Goal: Information Seeking & Learning: Find specific page/section

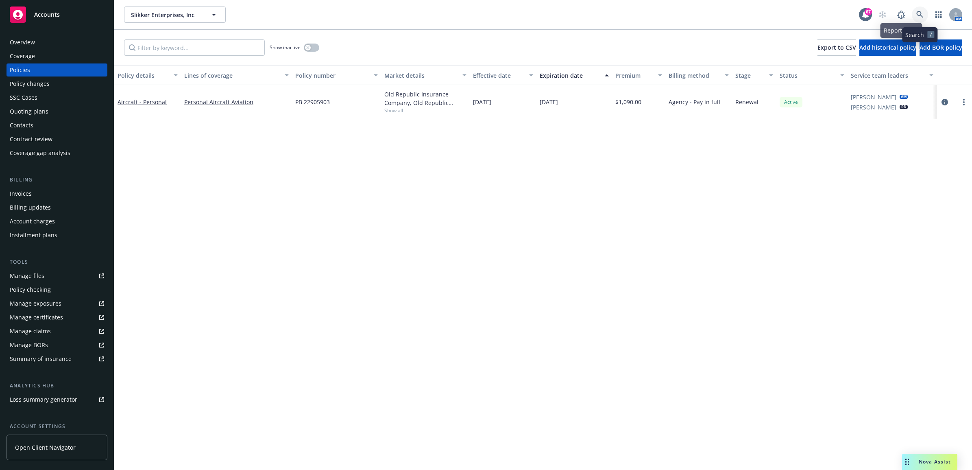
click at [922, 17] on icon at bounding box center [920, 14] width 7 height 7
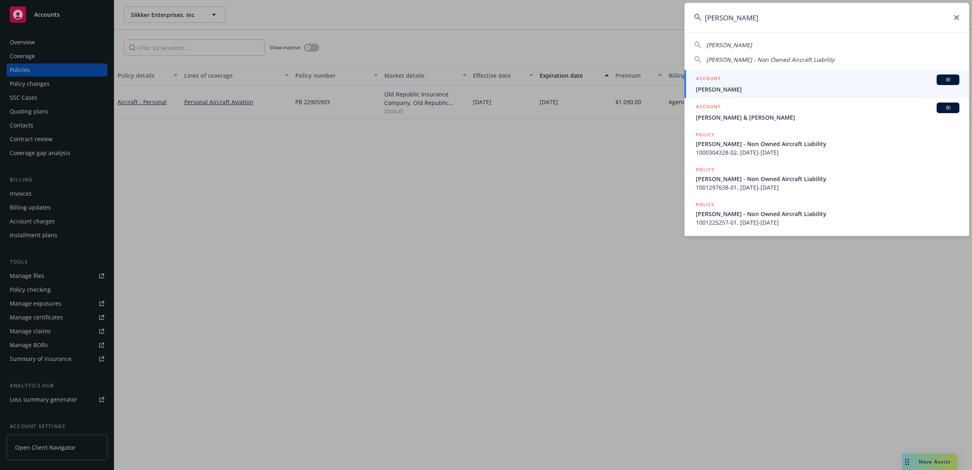
type input "[PERSON_NAME]"
click at [711, 86] on span "[PERSON_NAME]" at bounding box center [828, 89] width 264 height 9
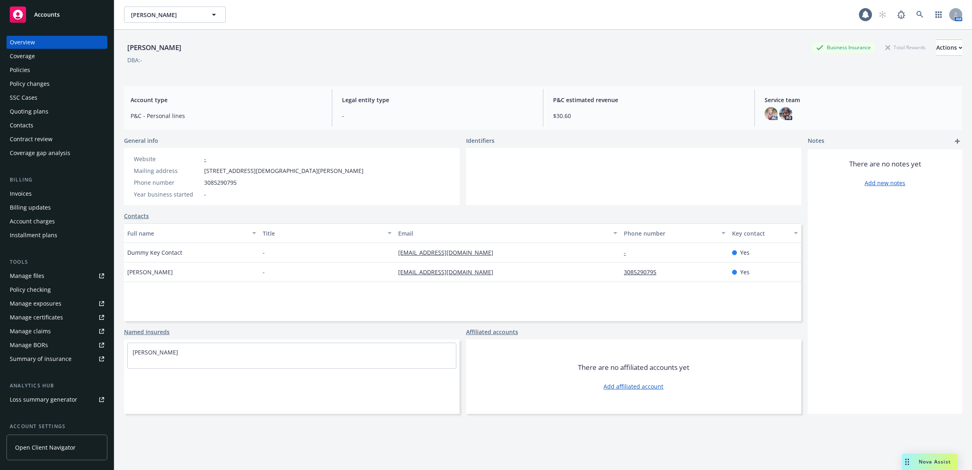
click at [51, 71] on div "Policies" at bounding box center [57, 69] width 94 height 13
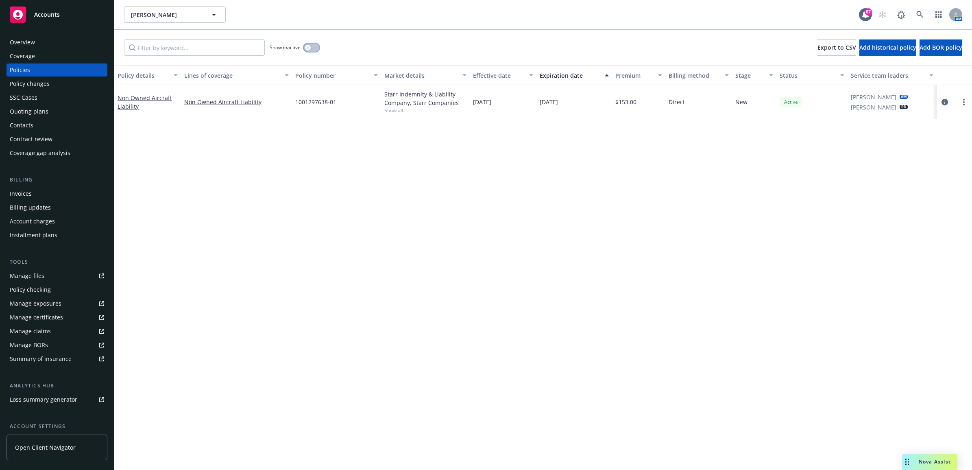
click at [308, 46] on icon "button" at bounding box center [307, 47] width 3 height 3
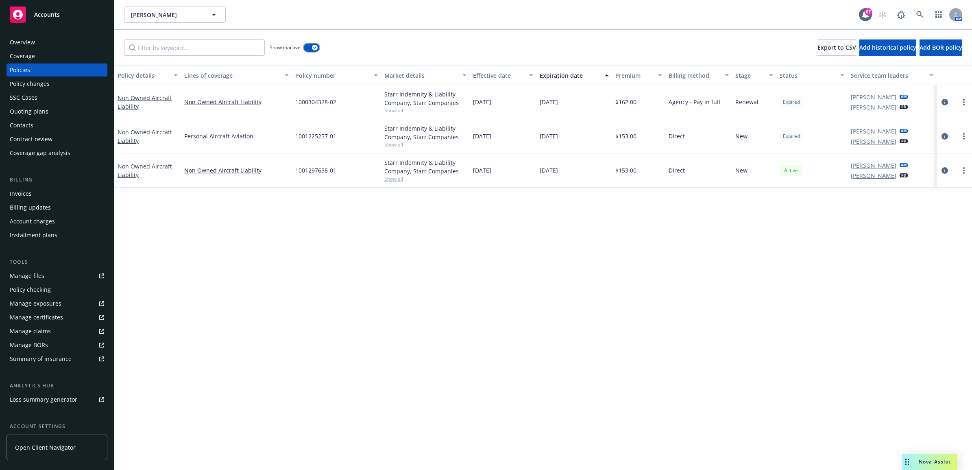
click at [308, 46] on button "button" at bounding box center [311, 48] width 15 height 8
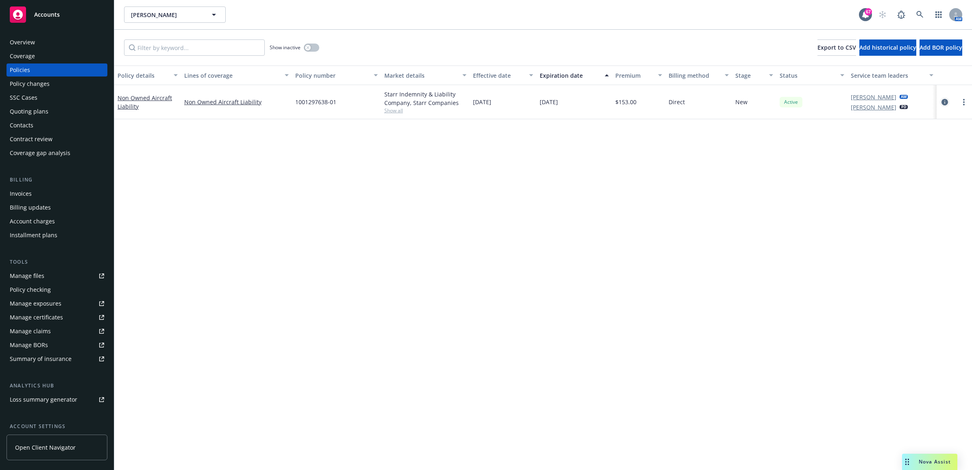
click at [947, 100] on icon "circleInformation" at bounding box center [945, 102] width 7 height 7
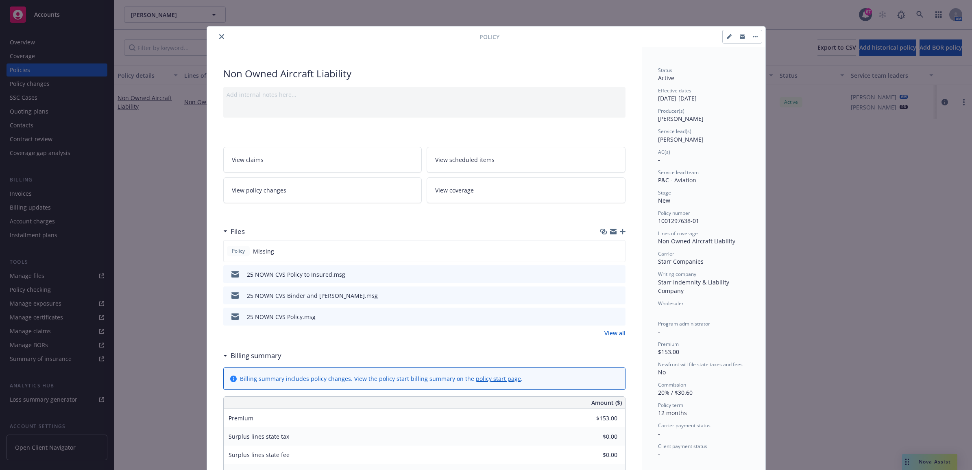
click at [797, 255] on div "Policy Non Owned Aircraft Liability Add internal notes here... View claims View…" at bounding box center [486, 235] width 972 height 470
click at [219, 34] on icon "close" at bounding box center [221, 36] width 5 height 5
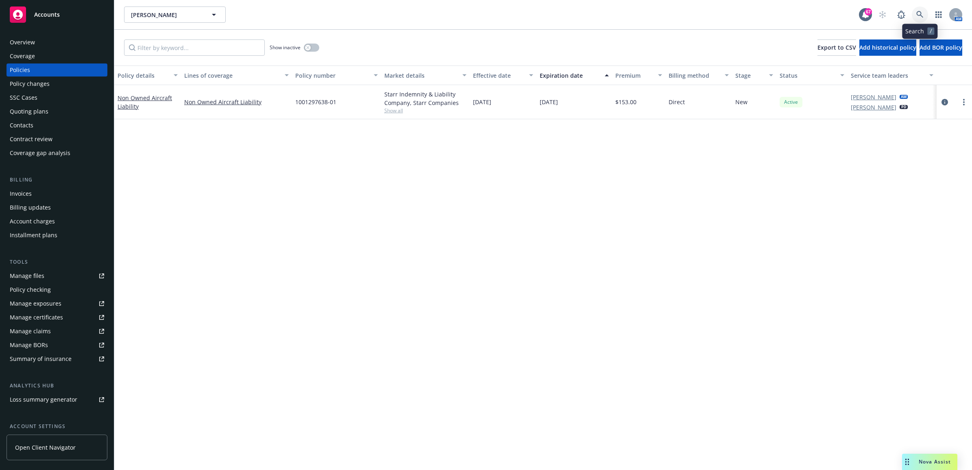
click at [920, 14] on icon at bounding box center [920, 14] width 7 height 7
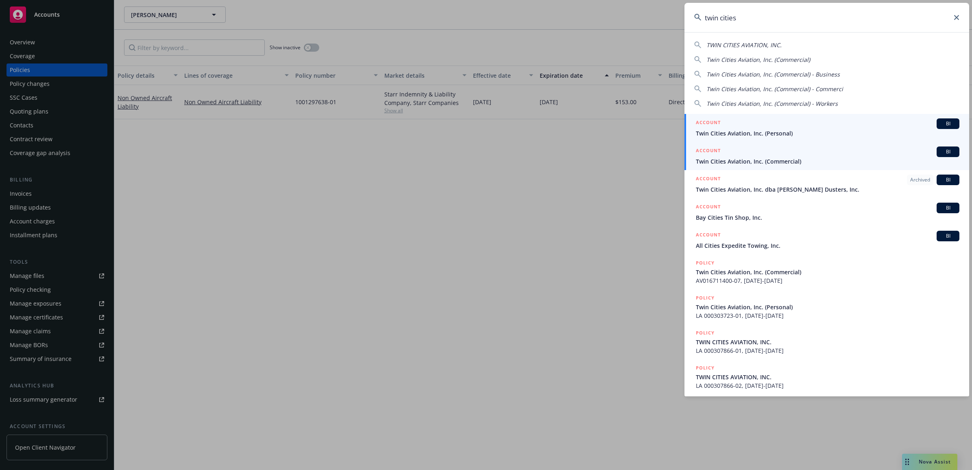
type input "twin cities"
click at [764, 154] on div "ACCOUNT BI" at bounding box center [828, 151] width 264 height 11
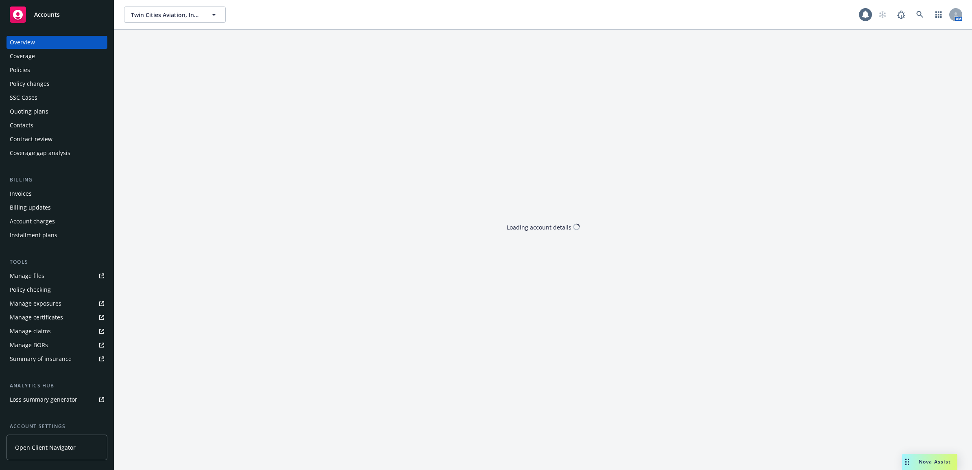
click at [39, 72] on div "Policies" at bounding box center [57, 69] width 94 height 13
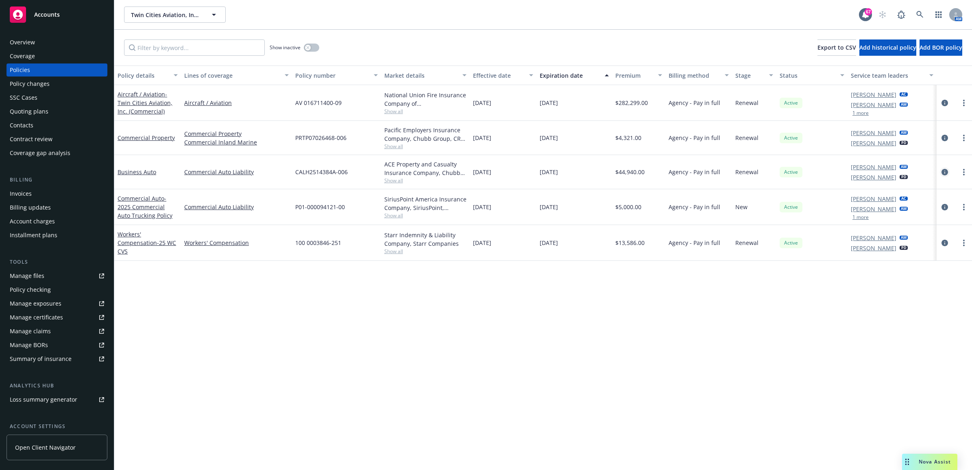
click at [943, 169] on icon "circleInformation" at bounding box center [945, 172] width 7 height 7
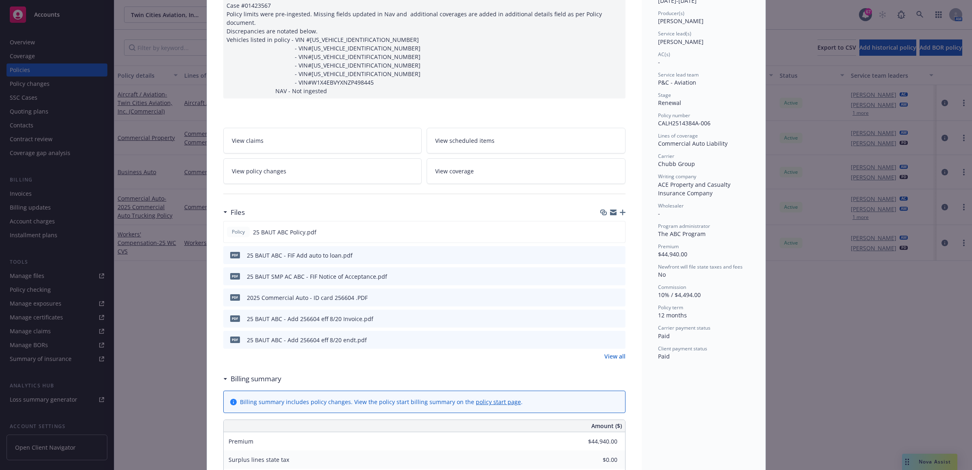
scroll to position [102, 0]
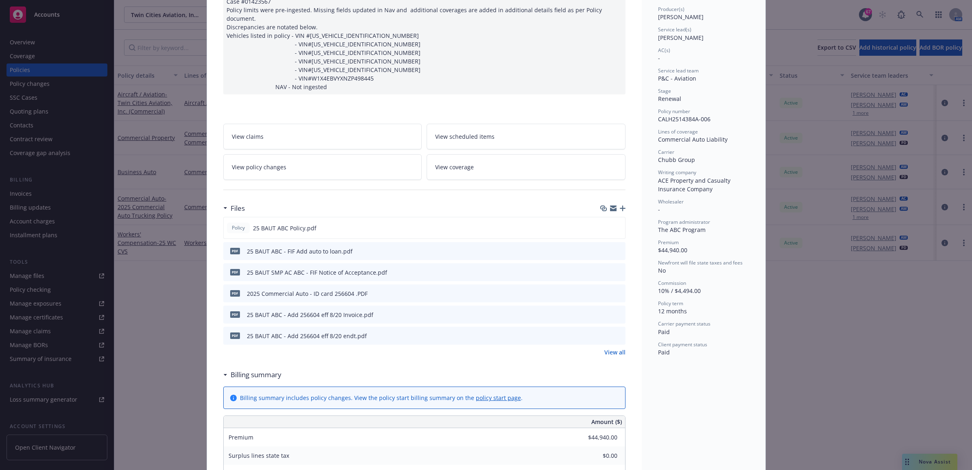
click at [613, 348] on link "View all" at bounding box center [615, 352] width 21 height 9
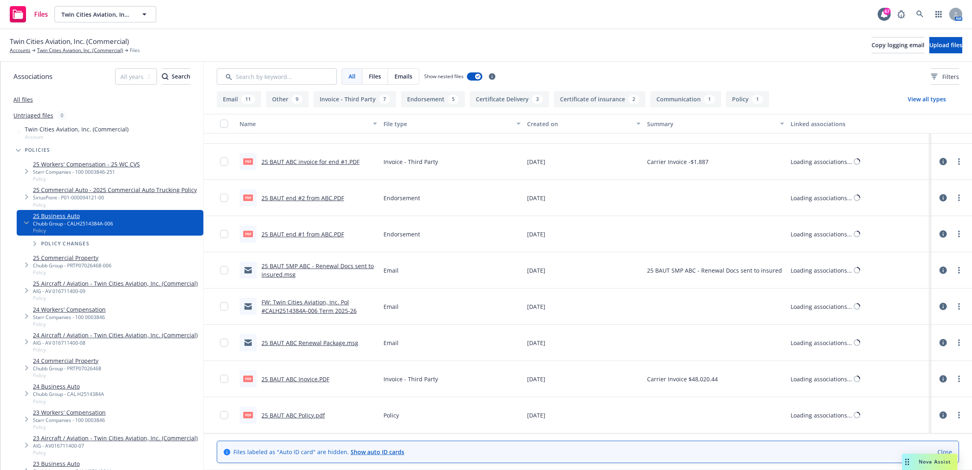
scroll to position [1173, 0]
click at [300, 413] on link "25 BAUT ABC Policy.pdf" at bounding box center [293, 415] width 63 height 8
click at [82, 262] on link "25 Commercial Property" at bounding box center [72, 257] width 79 height 9
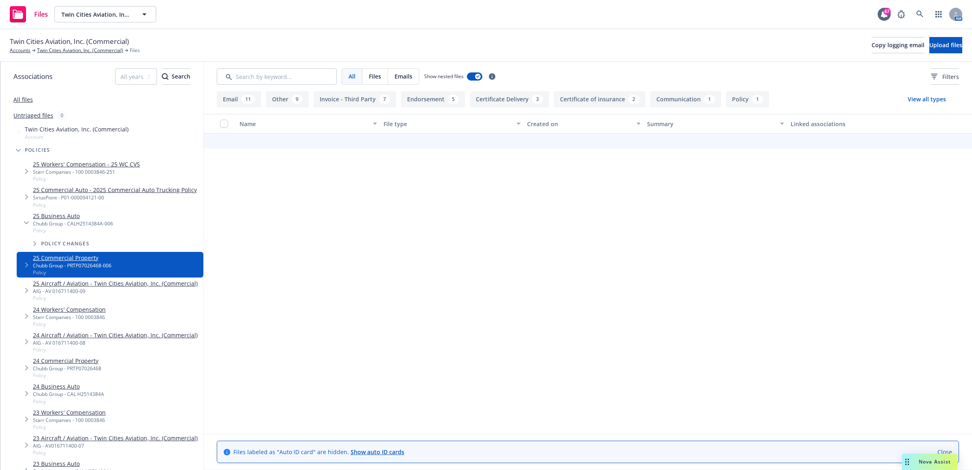
scroll to position [63, 0]
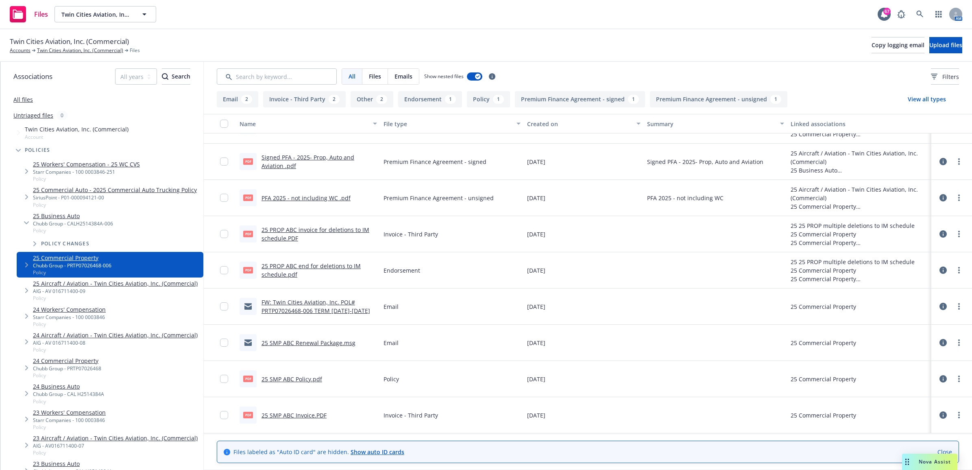
click at [276, 379] on link "25 SMP ABC Policy.pdf" at bounding box center [292, 379] width 61 height 8
click at [920, 13] on icon at bounding box center [920, 14] width 7 height 7
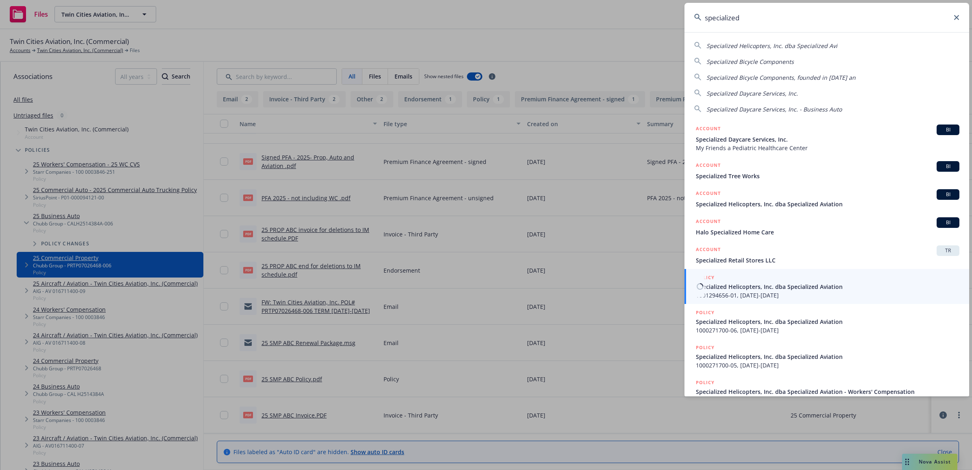
type input "specialized"
click at [764, 290] on span "Specialized Helicopters, Inc. dba Specialized Aviation" at bounding box center [828, 286] width 264 height 9
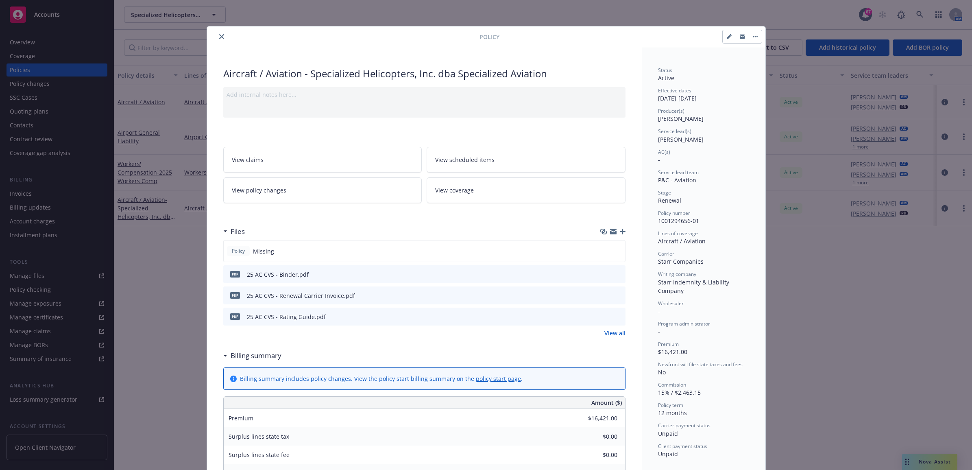
click at [218, 33] on button "close" at bounding box center [222, 37] width 10 height 10
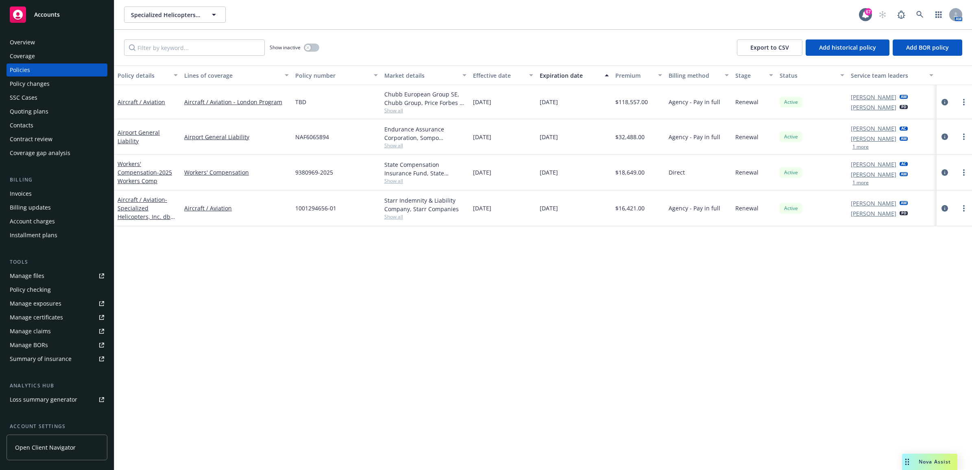
click at [55, 277] on link "Manage files" at bounding box center [57, 275] width 101 height 13
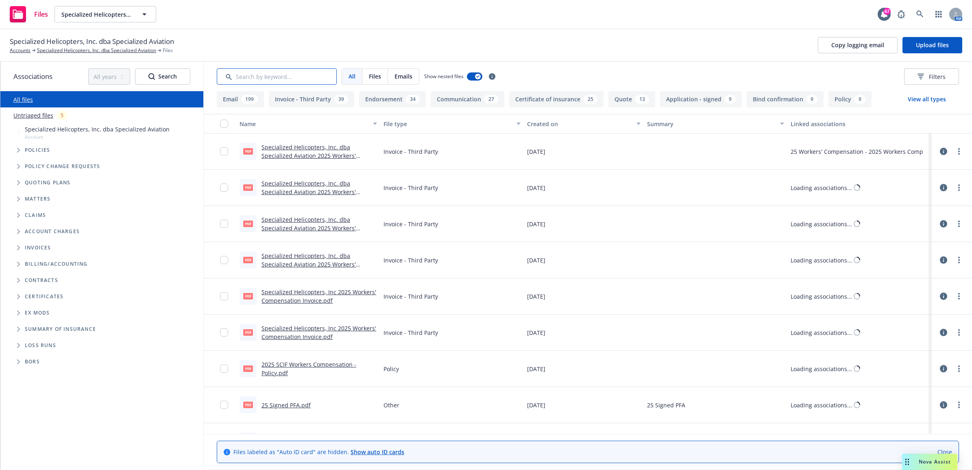
click at [321, 70] on input "Search by keyword..." at bounding box center [277, 76] width 120 height 16
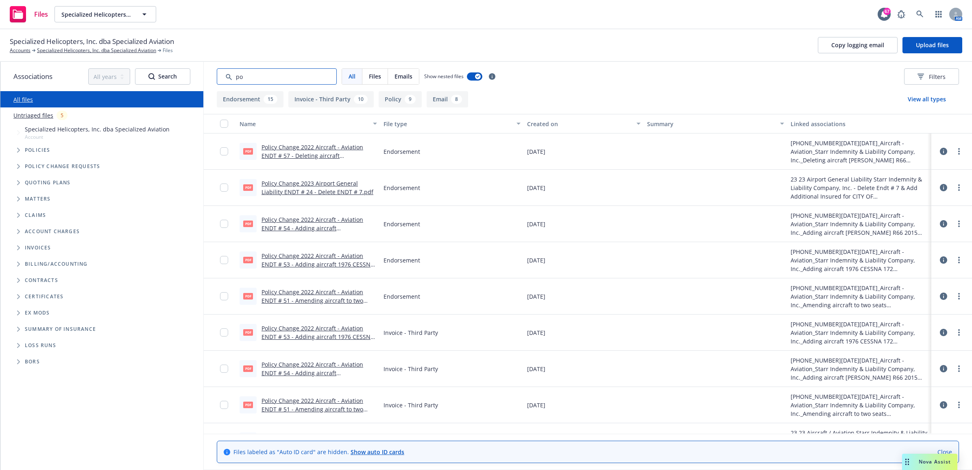
type input "p"
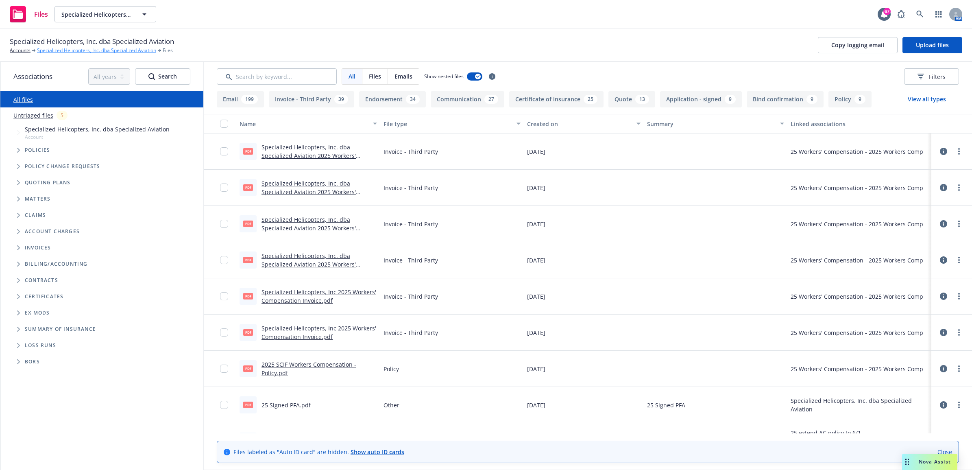
click at [54, 50] on link "Specialized Helicopters, Inc. dba Specialized Aviation" at bounding box center [96, 50] width 119 height 7
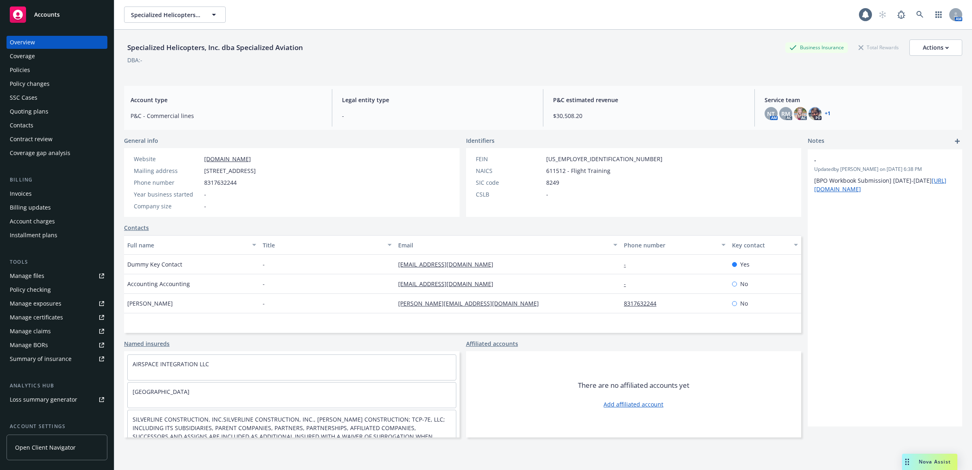
click at [43, 70] on div "Policies" at bounding box center [57, 69] width 94 height 13
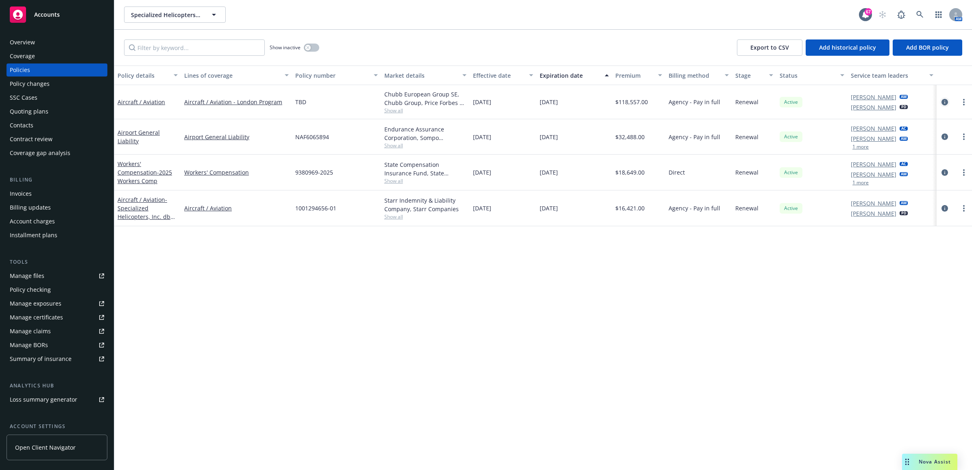
click at [945, 100] on icon "circleInformation" at bounding box center [945, 102] width 7 height 7
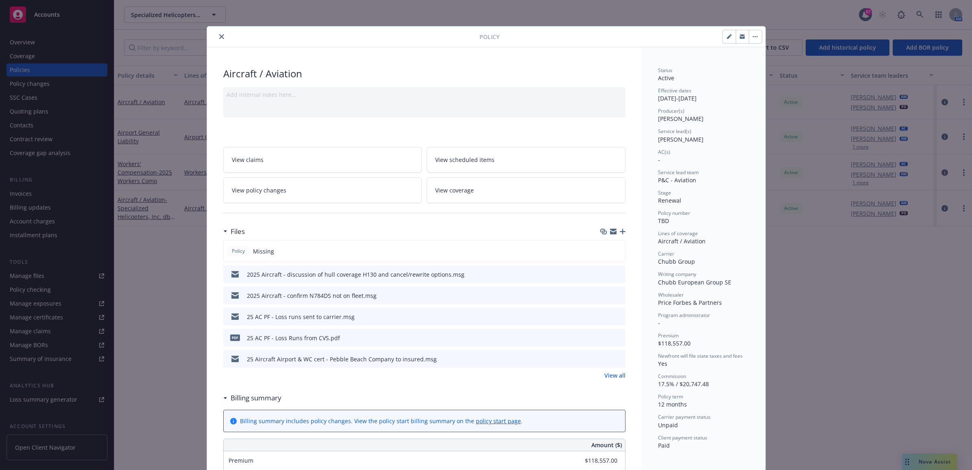
click at [617, 275] on icon "preview file" at bounding box center [617, 274] width 7 height 6
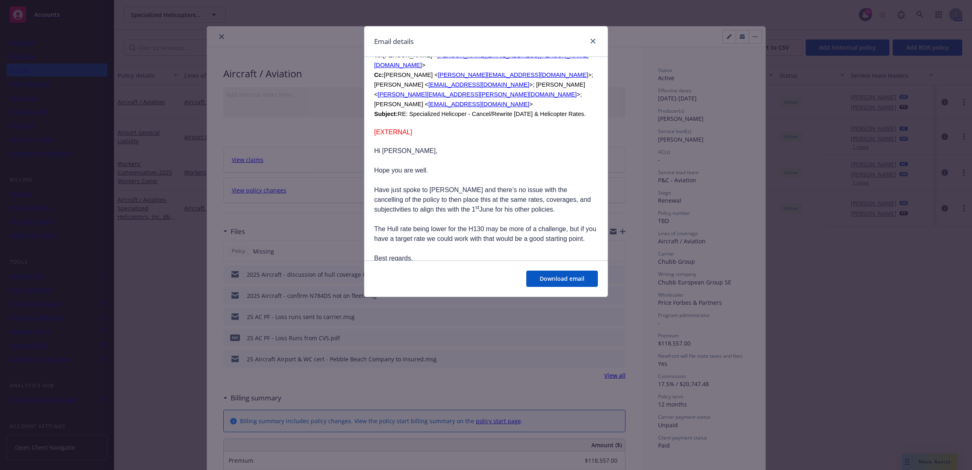
scroll to position [814, 0]
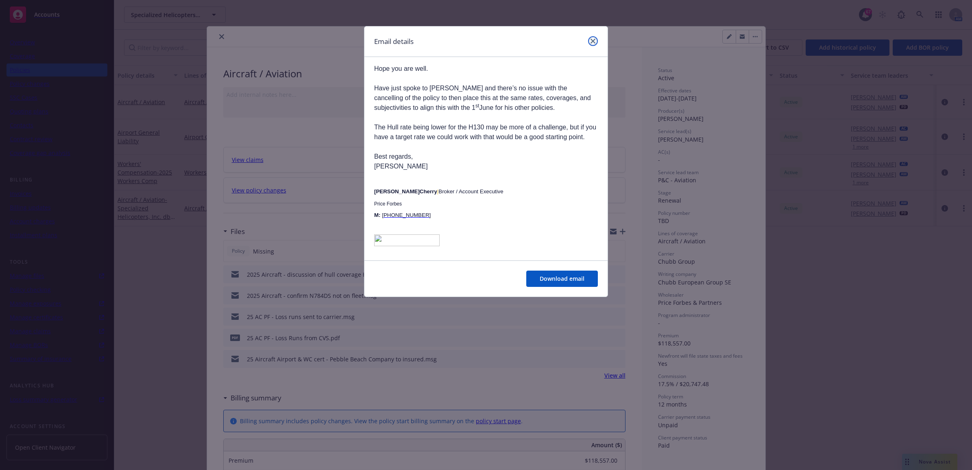
click at [588, 41] on link "close" at bounding box center [593, 41] width 10 height 10
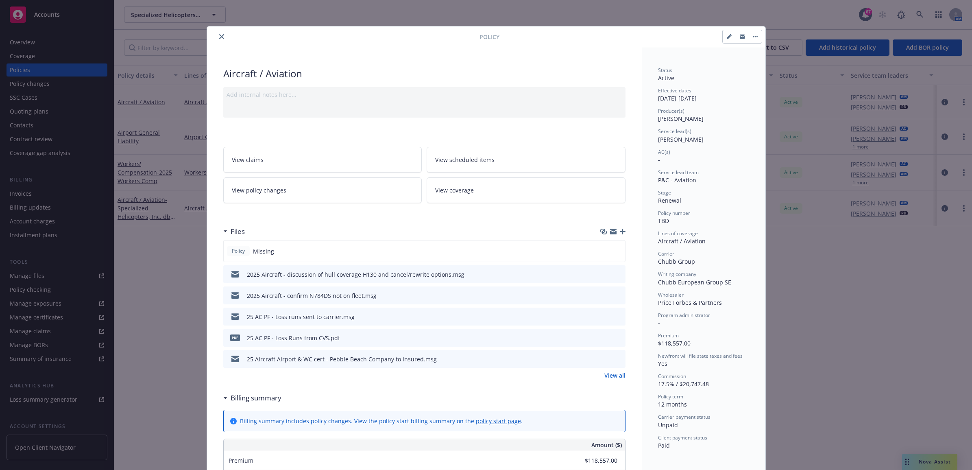
click at [220, 35] on icon "close" at bounding box center [221, 36] width 5 height 5
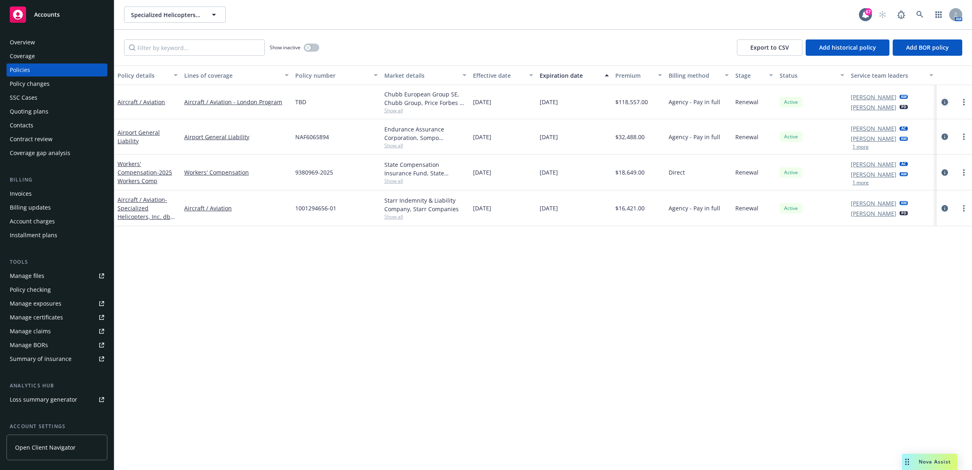
click at [944, 104] on icon "circleInformation" at bounding box center [945, 102] width 7 height 7
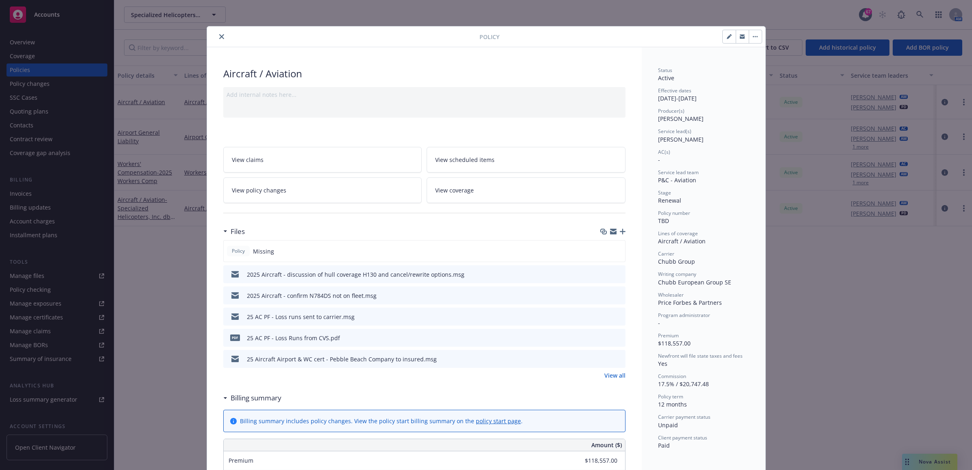
scroll to position [24, 0]
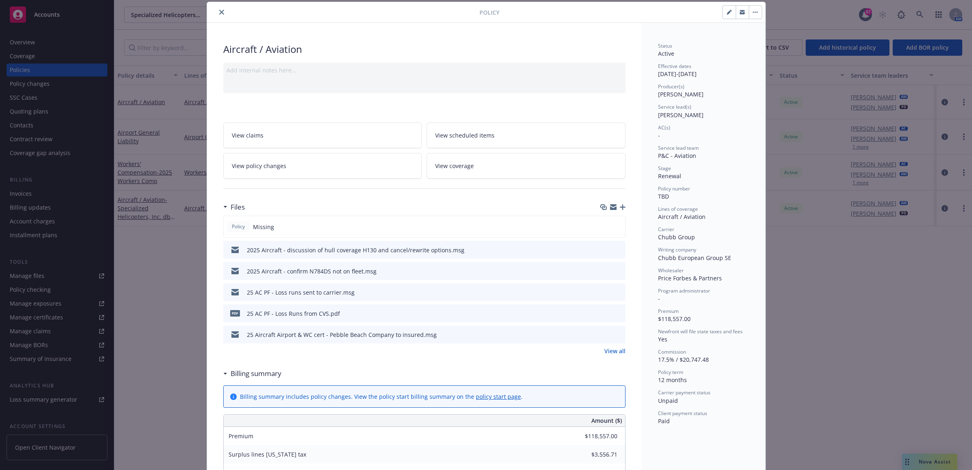
click at [217, 13] on button "close" at bounding box center [222, 12] width 10 height 10
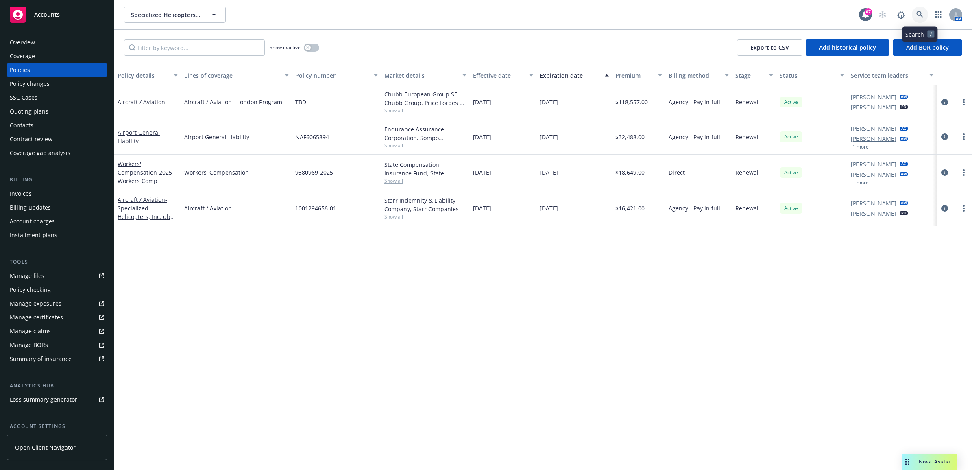
click at [917, 11] on icon at bounding box center [920, 14] width 7 height 7
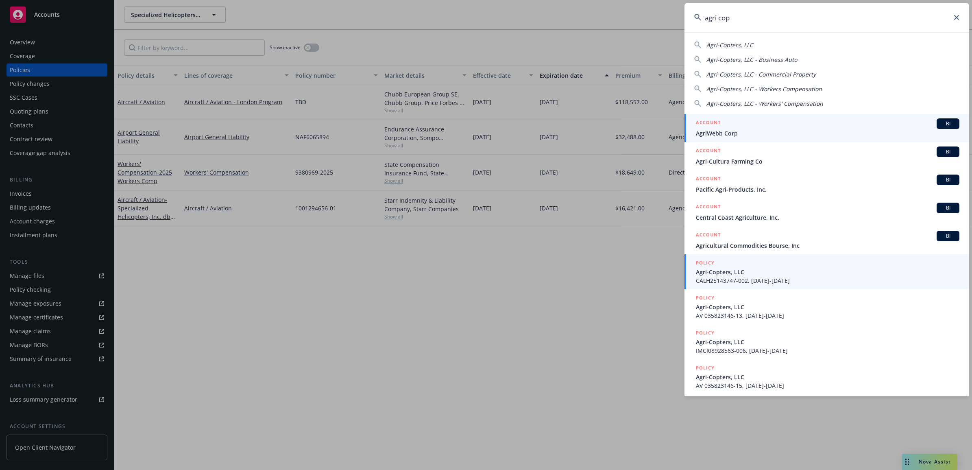
type input "agri cop"
click at [761, 273] on span "Agri-Copters, LLC" at bounding box center [828, 272] width 264 height 9
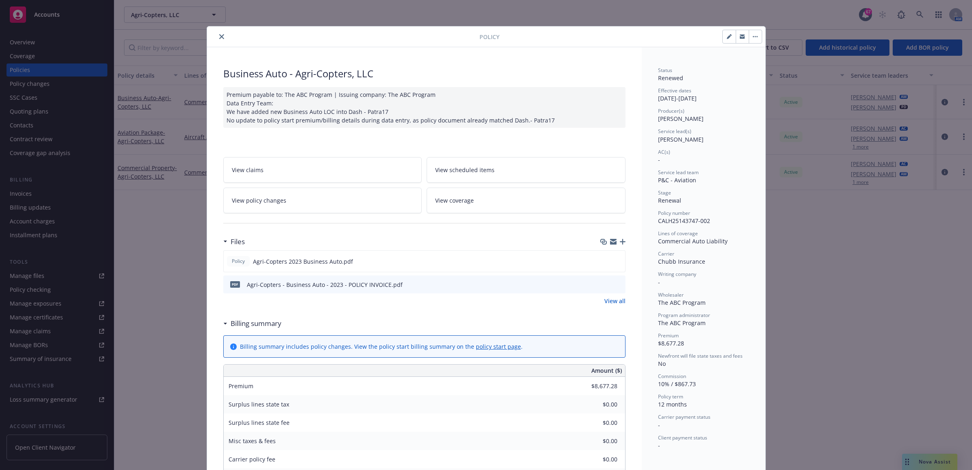
click at [219, 39] on icon "close" at bounding box center [221, 36] width 5 height 5
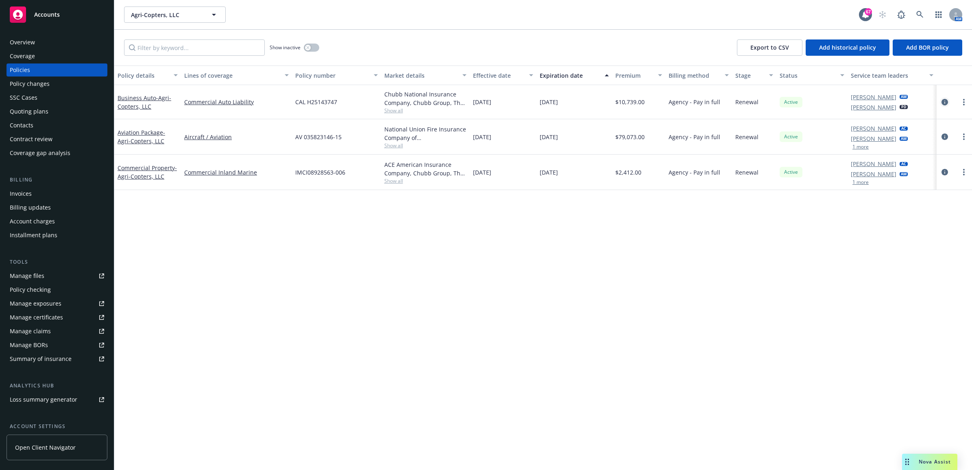
click at [945, 102] on icon "circleInformation" at bounding box center [945, 102] width 7 height 7
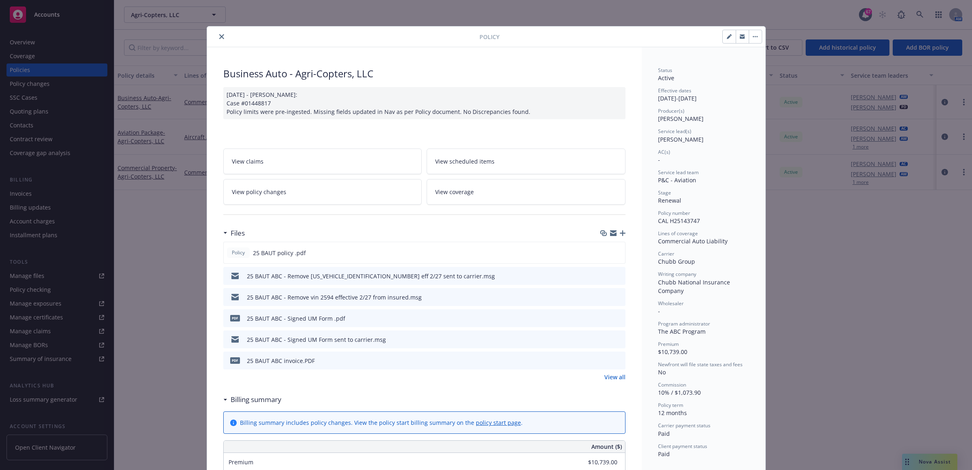
click at [609, 378] on link "View all" at bounding box center [615, 377] width 21 height 9
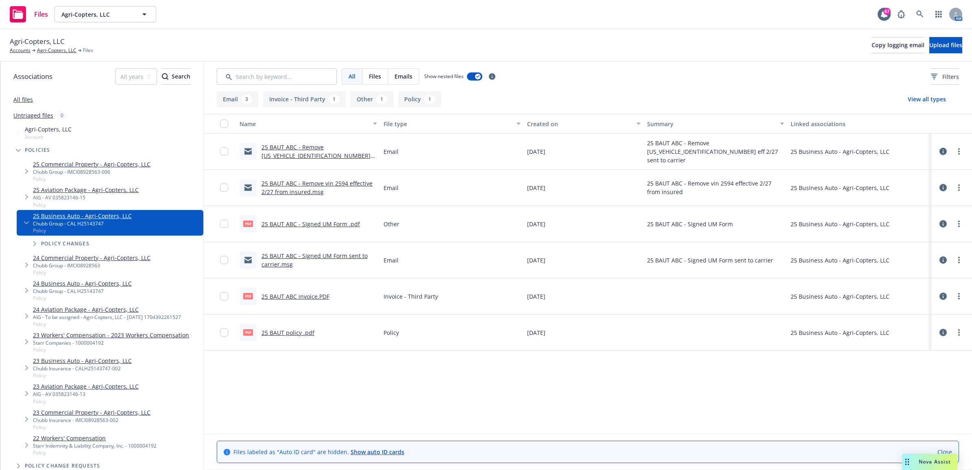
click at [298, 334] on link "25 BAUT policy .pdf" at bounding box center [288, 333] width 53 height 8
click at [63, 51] on link "Agri-Copters, LLC" at bounding box center [56, 50] width 39 height 7
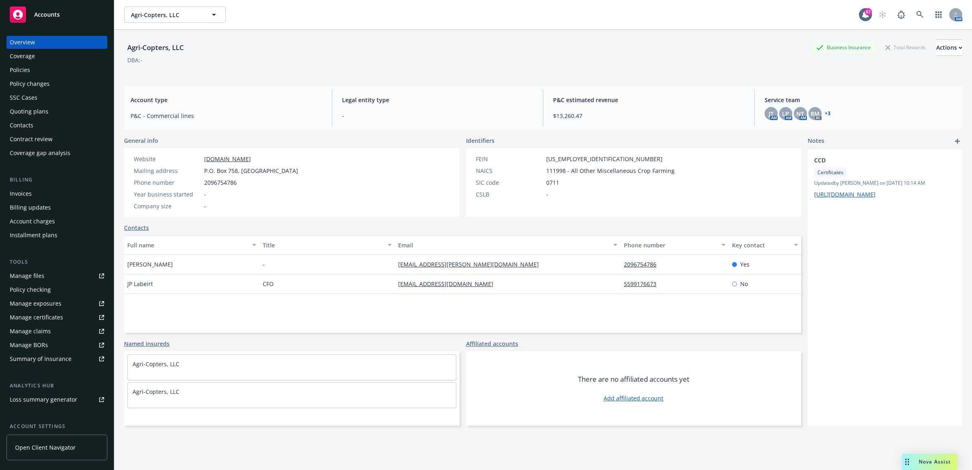
click at [58, 74] on div "Policies" at bounding box center [57, 69] width 94 height 13
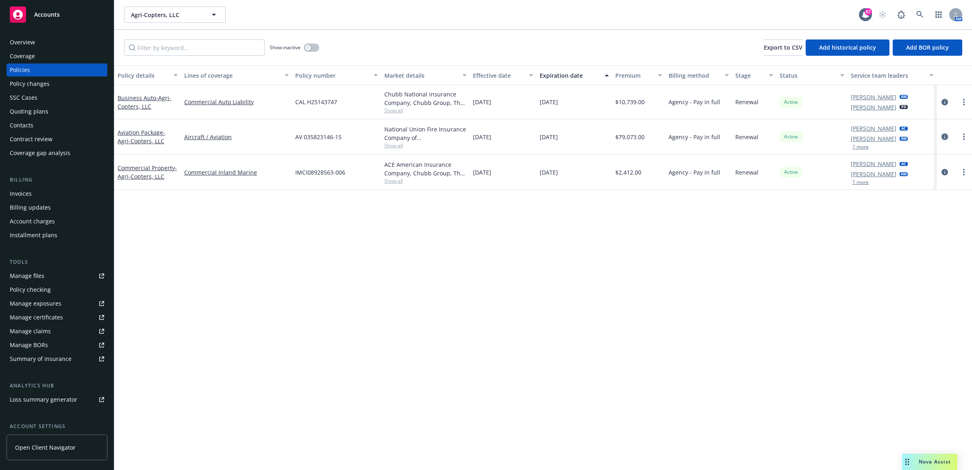
click at [946, 135] on icon "circleInformation" at bounding box center [945, 136] width 7 height 7
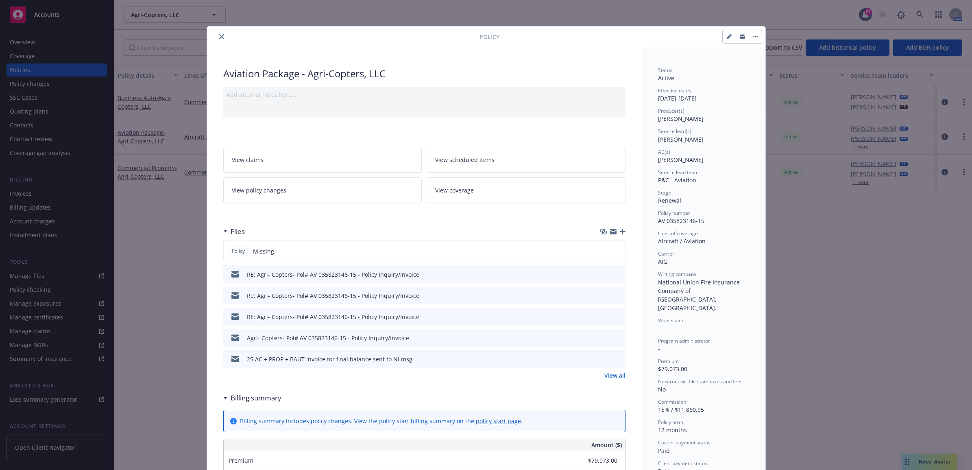
click at [614, 372] on link "View all" at bounding box center [615, 375] width 21 height 9
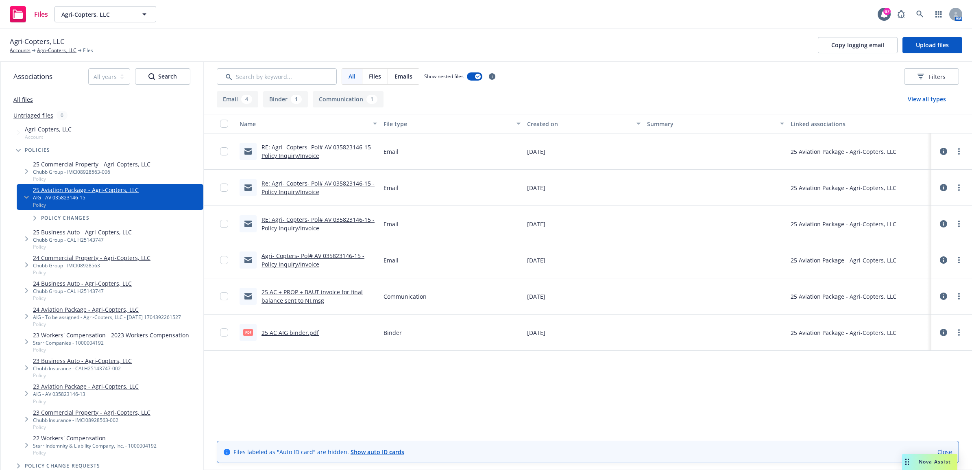
click at [288, 331] on link "25 AC AIG binder.pdf" at bounding box center [290, 333] width 57 height 8
click at [90, 157] on div "Policies" at bounding box center [106, 150] width 195 height 16
click at [94, 163] on link "25 Commercial Property - Agri-Copters, LLC" at bounding box center [92, 164] width 118 height 9
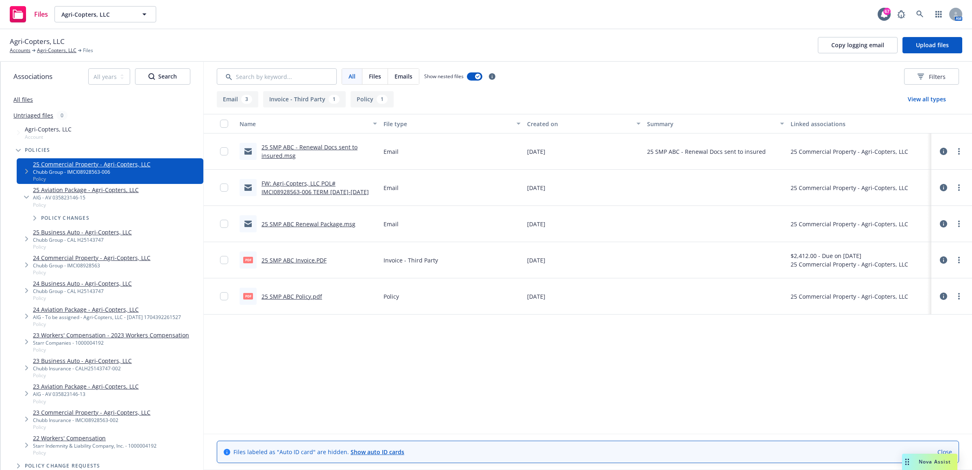
click at [306, 296] on link "25 SMP ABC Policy.pdf" at bounding box center [292, 297] width 61 height 8
click at [921, 15] on icon at bounding box center [920, 14] width 7 height 7
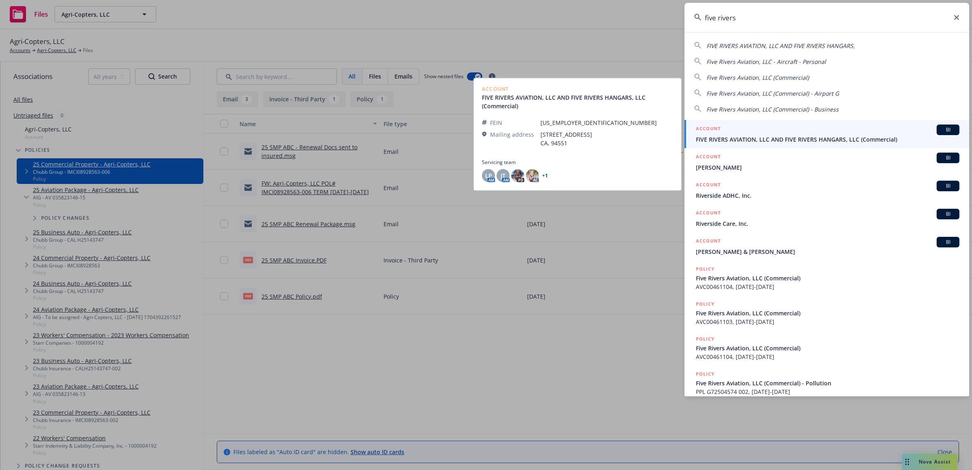
type input "five rivers"
click at [782, 138] on span "FIVE RIVERS AVIATION, LLC AND FIVE RIVERS HANGARS, LLC (Commercial)" at bounding box center [828, 139] width 264 height 9
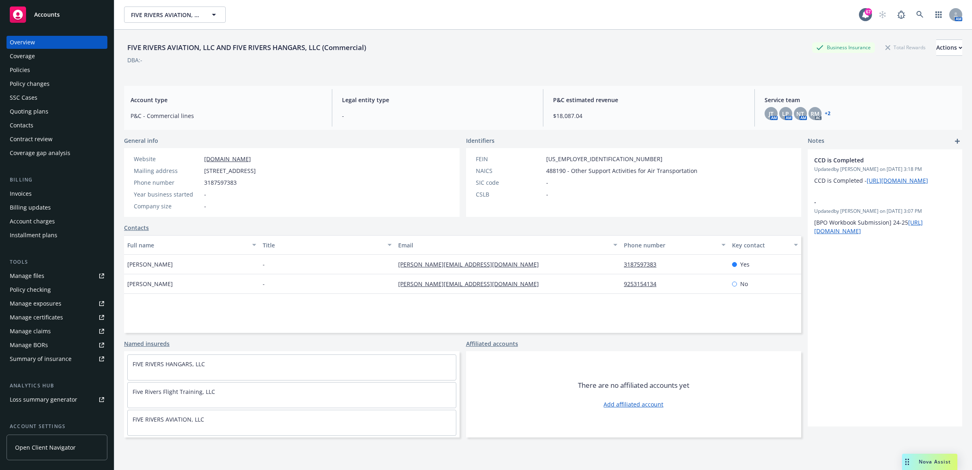
click at [55, 66] on div "Policies" at bounding box center [57, 69] width 94 height 13
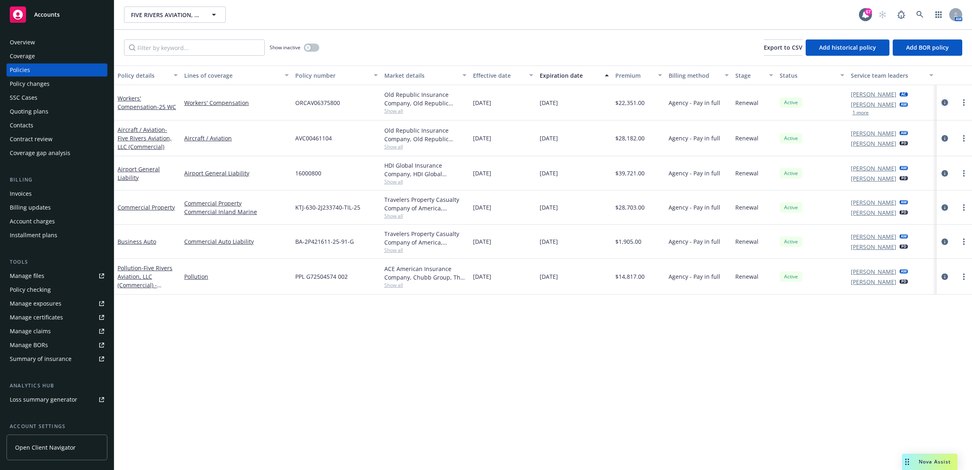
click at [944, 103] on icon "circleInformation" at bounding box center [945, 102] width 7 height 7
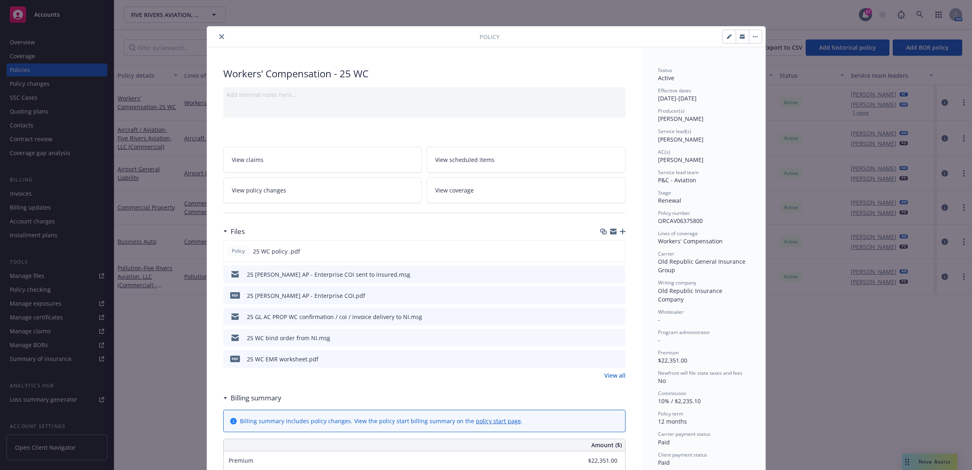
click at [609, 376] on link "View all" at bounding box center [615, 375] width 21 height 9
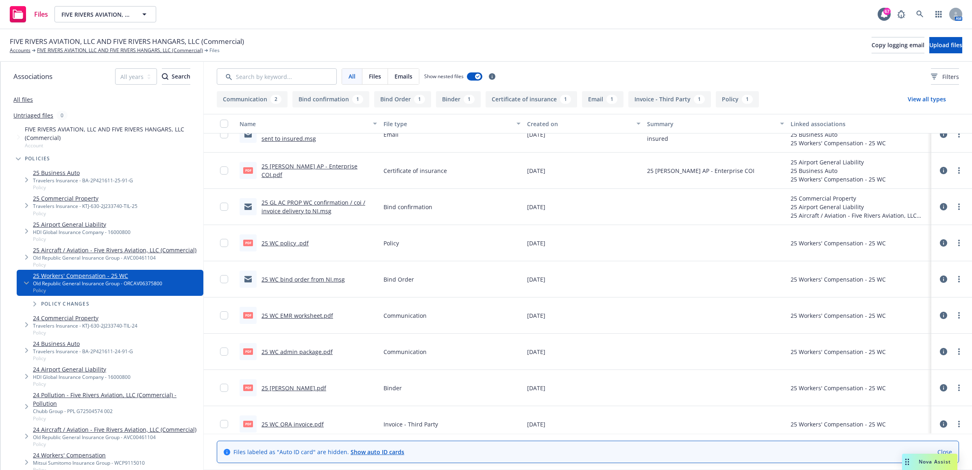
scroll to position [27, 0]
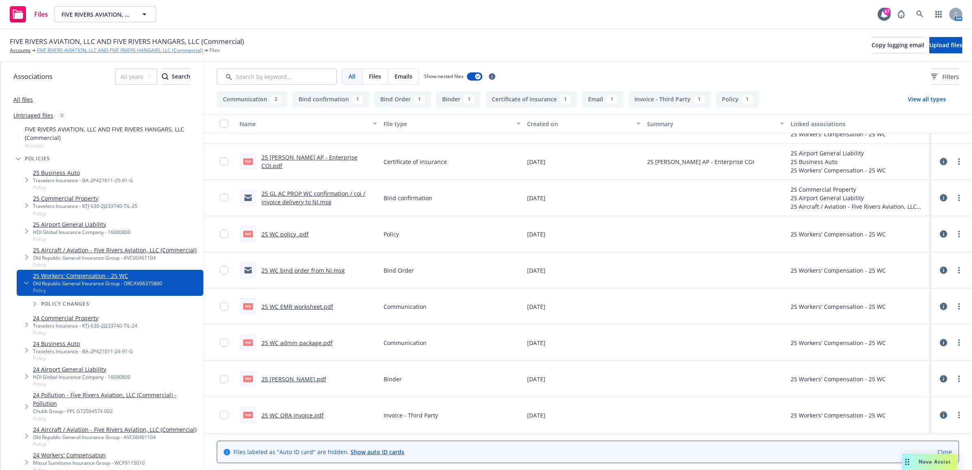
click at [64, 49] on link "FIVE RIVERS AVIATION, LLC AND FIVE RIVERS HANGARS, LLC (Commercial)" at bounding box center [120, 50] width 166 height 7
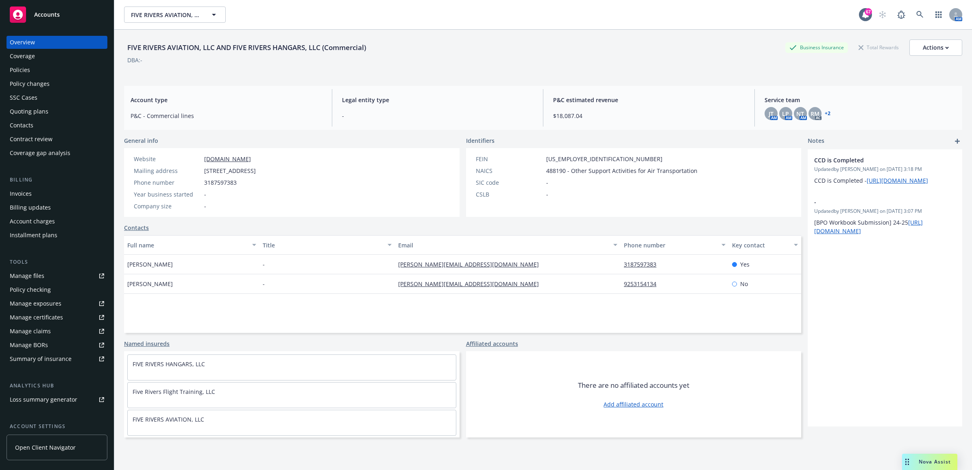
click at [26, 279] on div "Manage files" at bounding box center [27, 275] width 35 height 13
click at [917, 17] on icon at bounding box center [920, 14] width 7 height 7
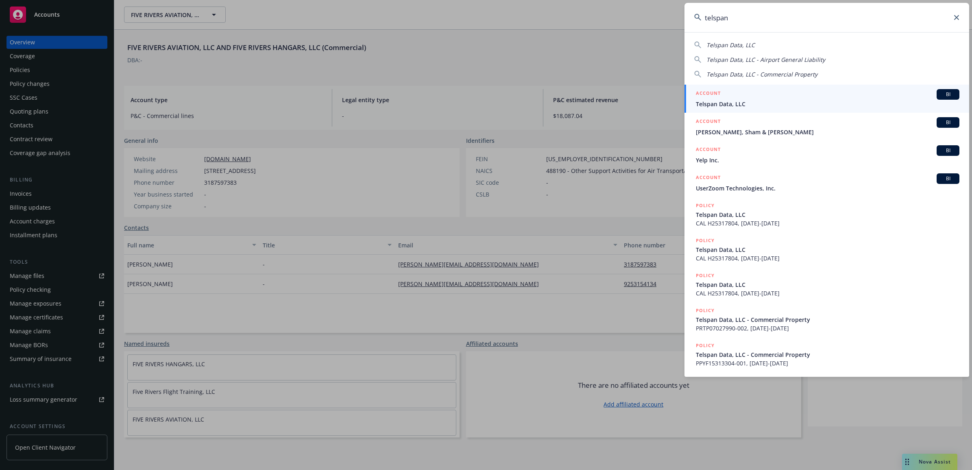
type input "telspan"
click at [758, 94] on div "ACCOUNT BI" at bounding box center [828, 94] width 264 height 11
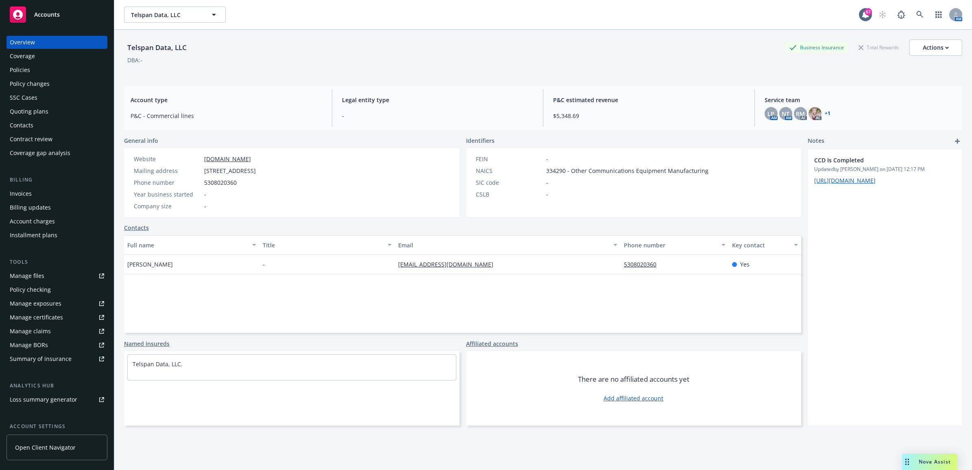
click at [53, 66] on div "Policies" at bounding box center [57, 69] width 94 height 13
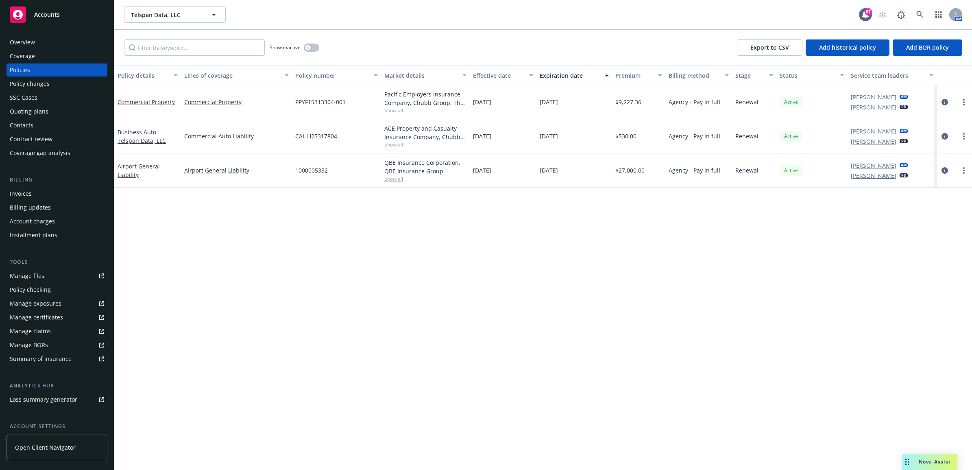
click at [70, 272] on link "Manage files" at bounding box center [57, 275] width 101 height 13
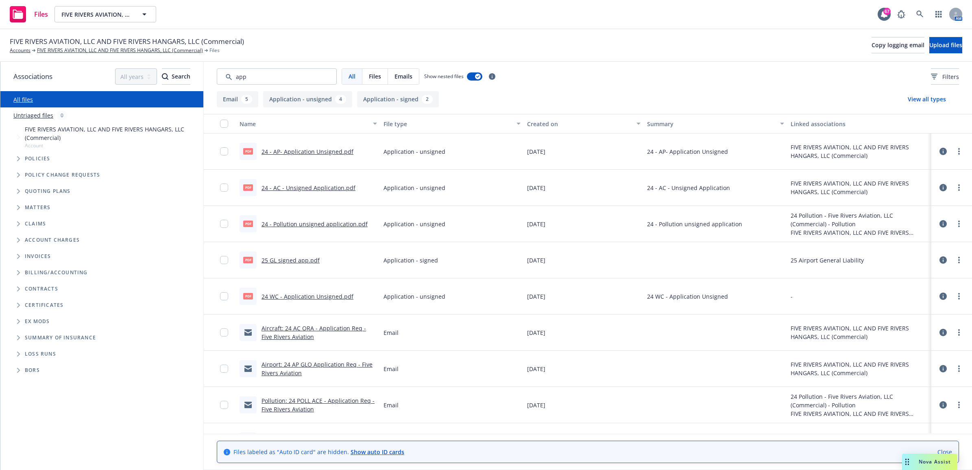
type input "app"
click at [334, 293] on link "24 WC - Application Unsigned.pdf" at bounding box center [308, 297] width 92 height 8
click at [295, 293] on link "24 WC - Application Unsigned.pdf" at bounding box center [308, 297] width 92 height 8
click at [916, 9] on link at bounding box center [920, 14] width 16 height 16
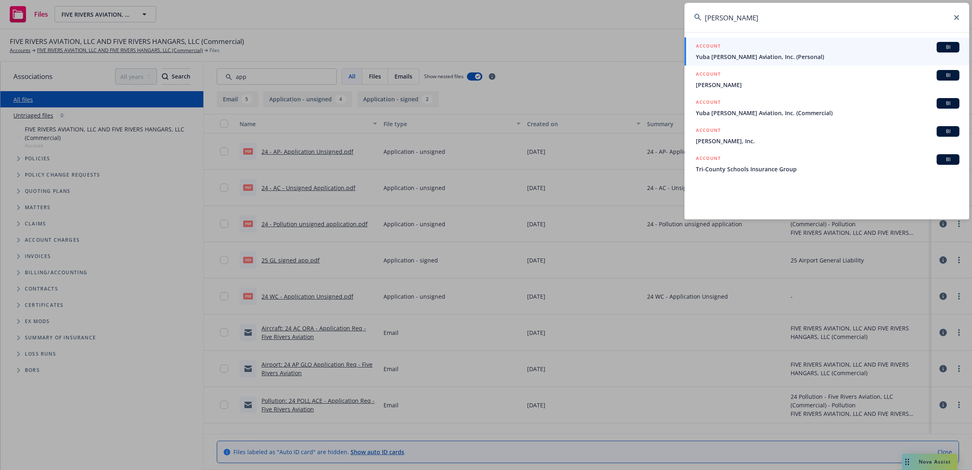
type input "yuba stuuer"
click at [766, 54] on span "Yuba [PERSON_NAME] Aviation, Inc. (Personal)" at bounding box center [828, 56] width 264 height 9
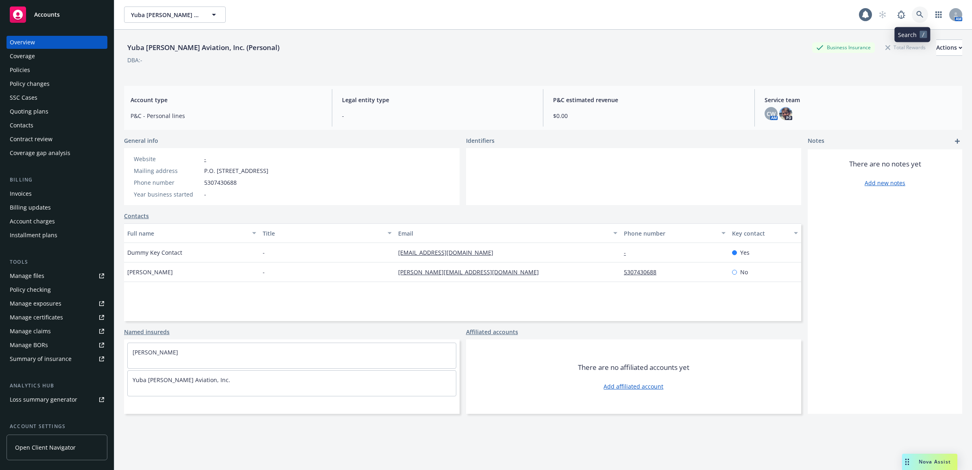
click at [916, 20] on link at bounding box center [920, 15] width 16 height 16
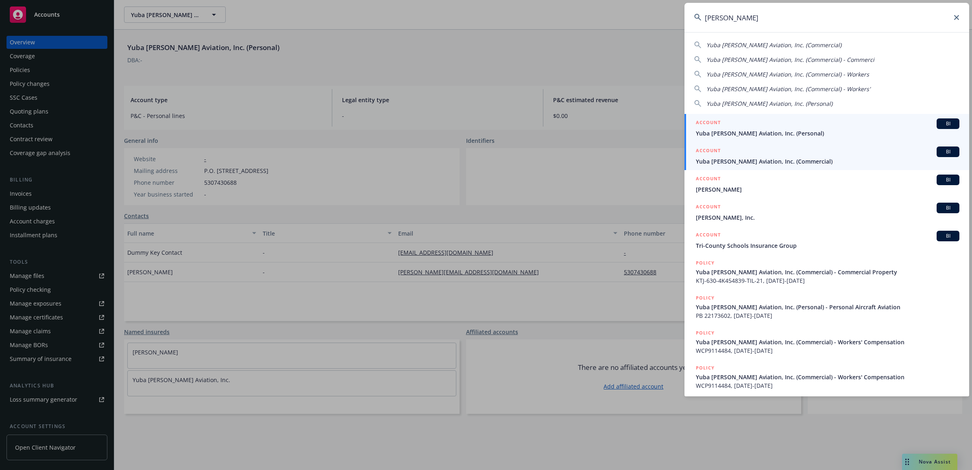
type input "[PERSON_NAME]"
click at [740, 156] on div "ACCOUNT BI" at bounding box center [828, 151] width 264 height 11
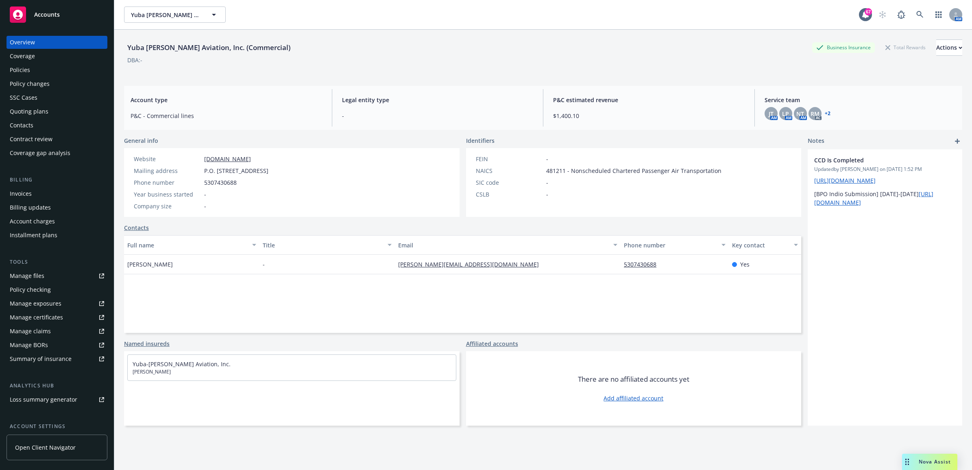
click at [74, 64] on div "Policies" at bounding box center [57, 69] width 94 height 13
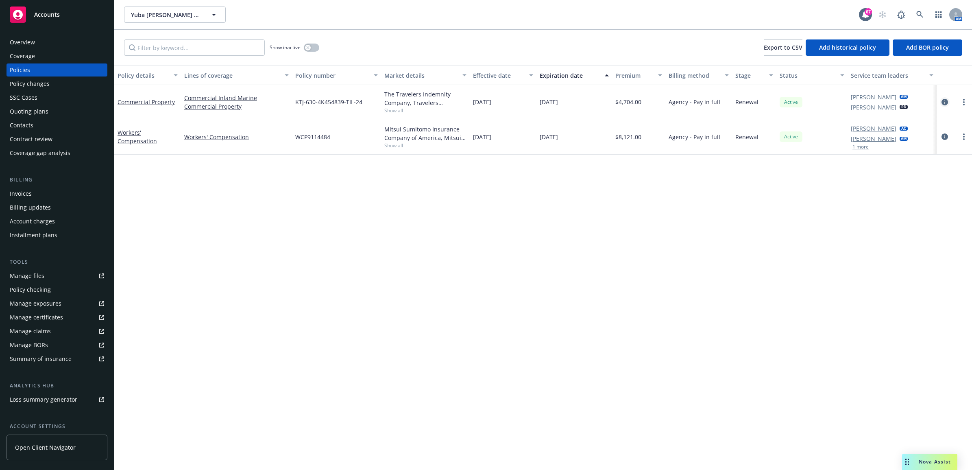
click at [944, 102] on icon "circleInformation" at bounding box center [945, 102] width 7 height 7
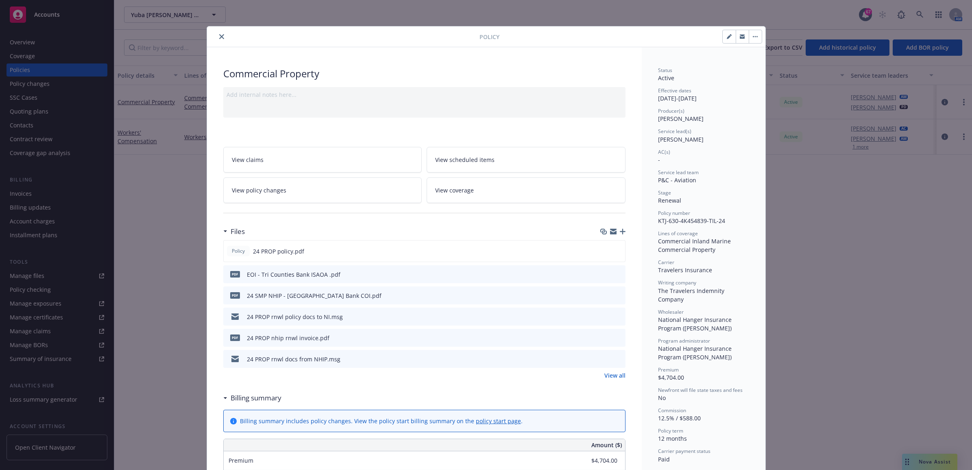
click at [605, 375] on link "View all" at bounding box center [615, 375] width 21 height 9
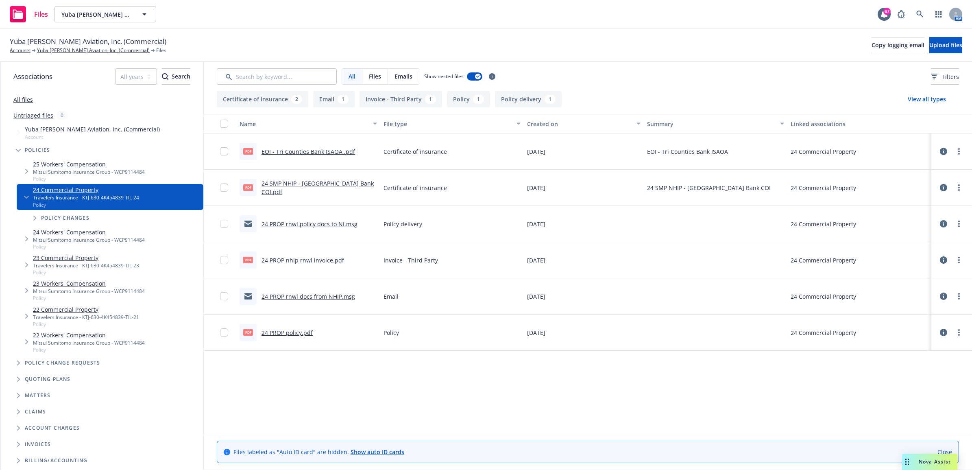
click at [303, 336] on div "24 PROP policy.pdf" at bounding box center [287, 332] width 51 height 9
click at [300, 332] on link "24 PROP policy.pdf" at bounding box center [287, 333] width 51 height 8
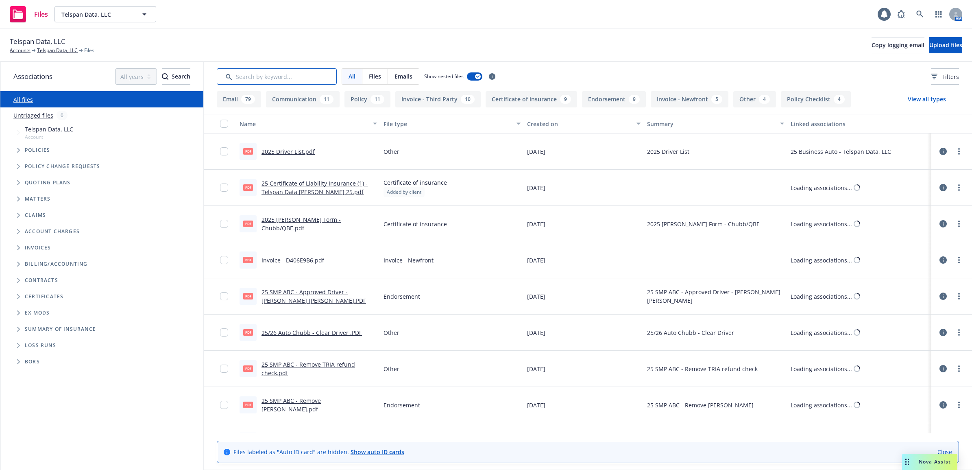
click at [321, 77] on input "Search by keyword..." at bounding box center [277, 76] width 120 height 16
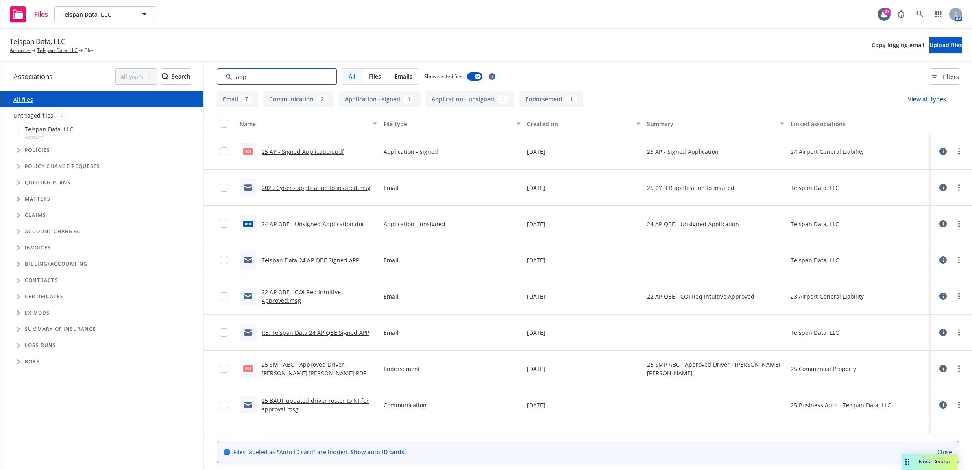
type input "app"
click at [275, 184] on link "2025 Cyber - application to insured.msg" at bounding box center [316, 188] width 109 height 8
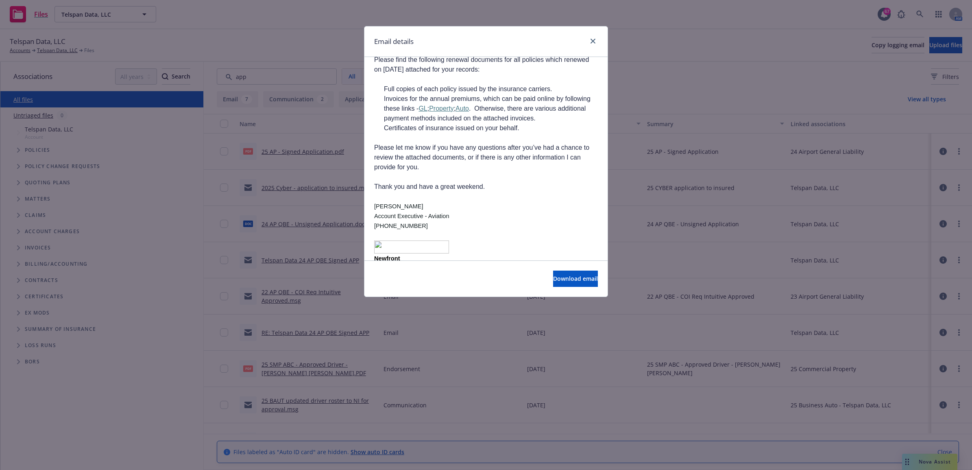
scroll to position [1239, 0]
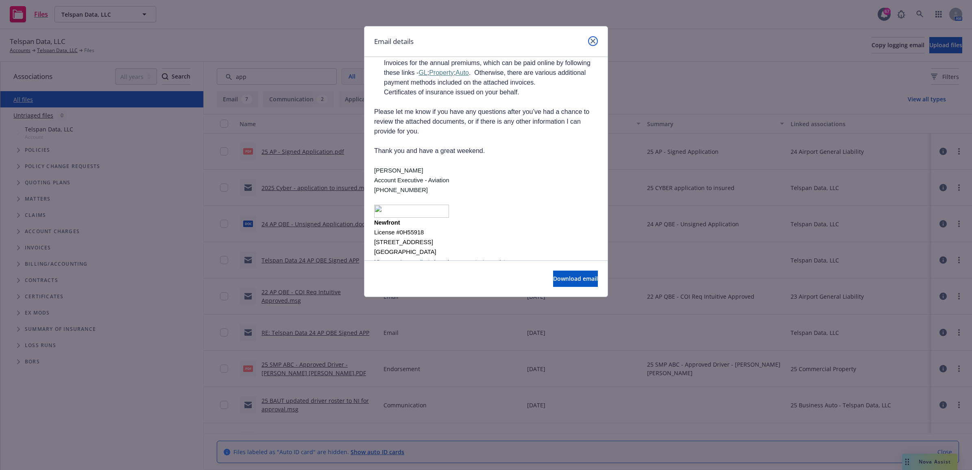
click at [591, 39] on link "close" at bounding box center [593, 41] width 10 height 10
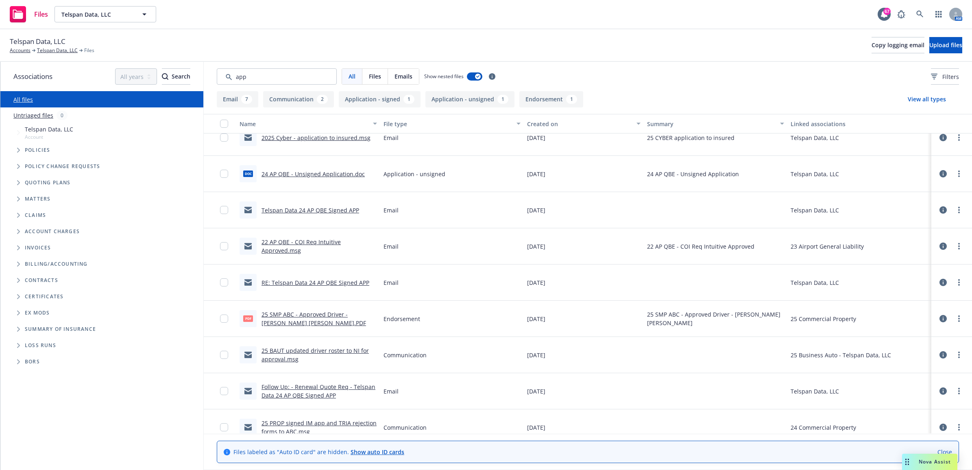
scroll to position [0, 0]
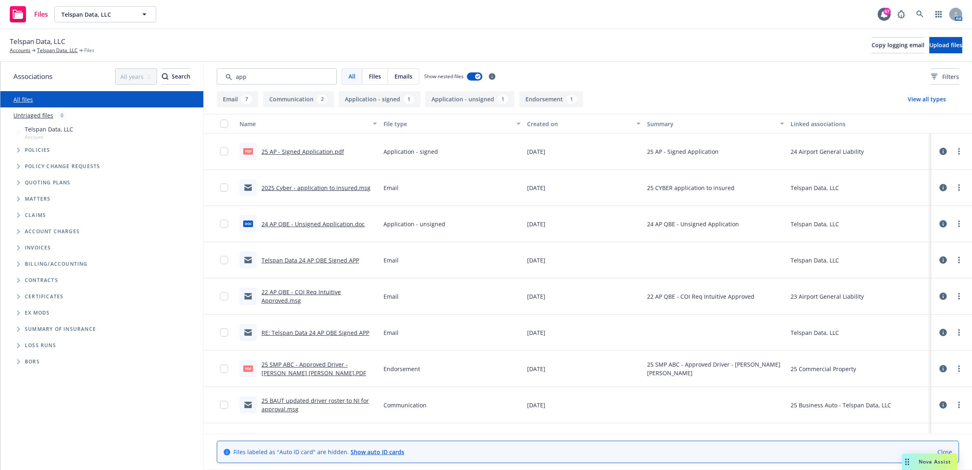
click at [279, 152] on link "25 AP - Signed Application.pdf" at bounding box center [303, 152] width 83 height 8
drag, startPoint x: 269, startPoint y: 72, endPoint x: 168, endPoint y: 75, distance: 101.3
click at [168, 75] on div "Associations All years 2027 2026 2025 2024 2023 2022 2021 2020 2019 2018 2017 2…" at bounding box center [486, 266] width 972 height 408
click at [23, 101] on link "All files" at bounding box center [23, 100] width 20 height 8
drag, startPoint x: 257, startPoint y: 76, endPoint x: 212, endPoint y: 74, distance: 44.8
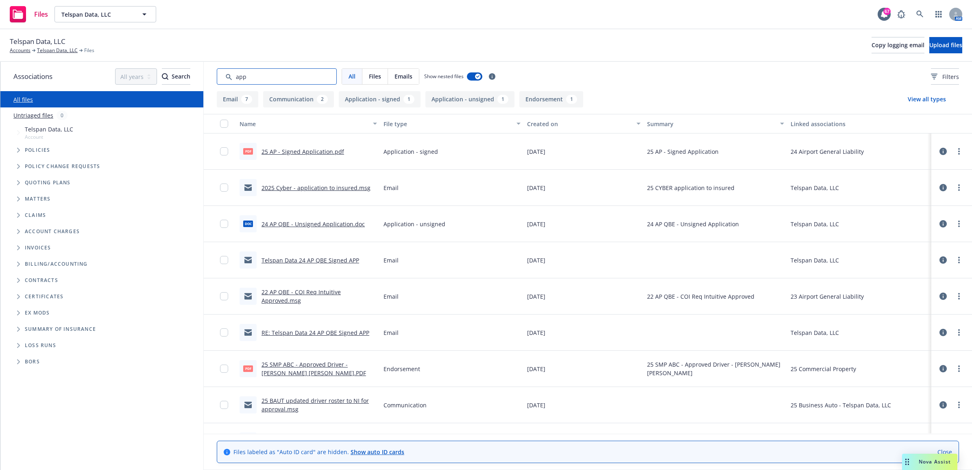
click at [212, 76] on div "All Files Emails Show nested files Filters" at bounding box center [588, 76] width 768 height 29
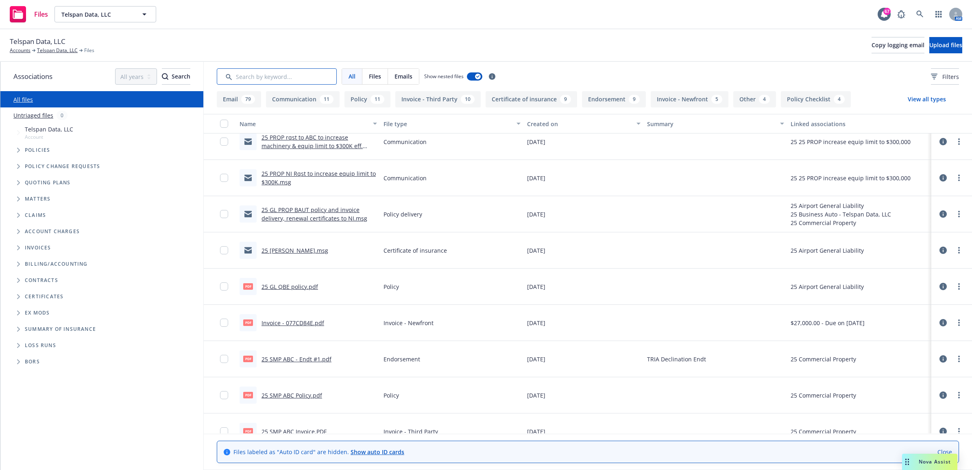
scroll to position [814, 0]
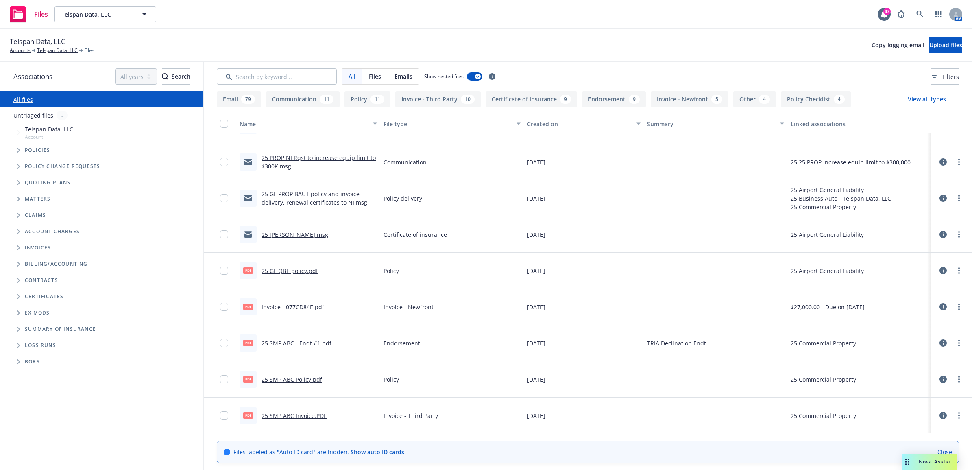
click at [273, 379] on link "25 SMP ABC Policy.pdf" at bounding box center [292, 379] width 61 height 8
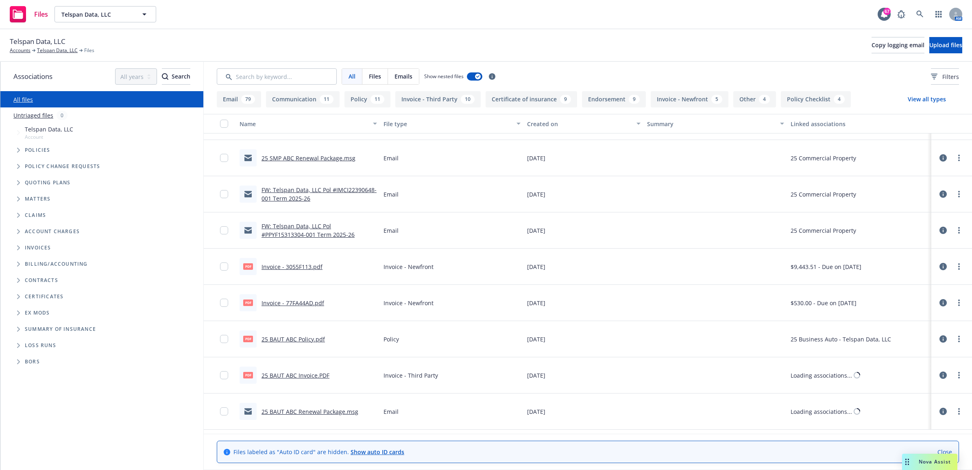
scroll to position [1119, 0]
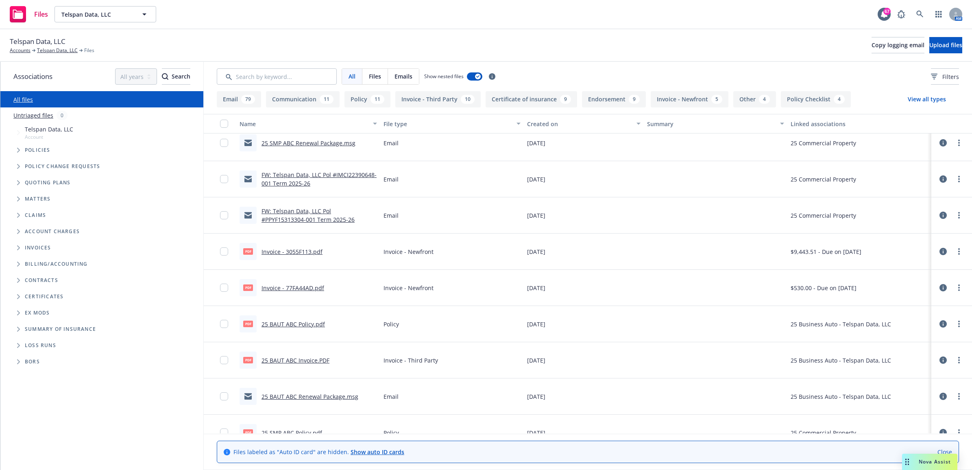
click at [318, 326] on link "25 BAUT ABC Policy.pdf" at bounding box center [293, 324] width 63 height 8
